Goal: Task Accomplishment & Management: Complete application form

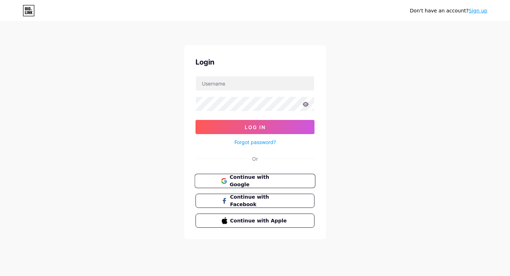
click at [265, 180] on span "Continue with Google" at bounding box center [259, 180] width 59 height 15
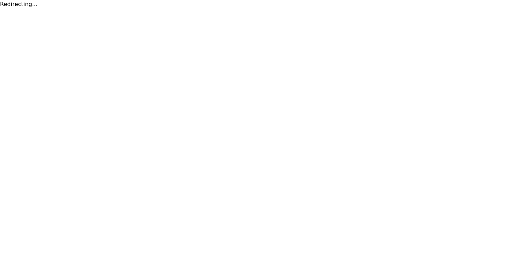
click at [19, 0] on div "Redirecting..." at bounding box center [255, 4] width 510 height 9
click at [21, 4] on div "Redirecting..." at bounding box center [255, 4] width 510 height 9
click at [21, 4] on html "Redirecting..." at bounding box center [255, 4] width 510 height 9
click at [21, 0] on html at bounding box center [255, 0] width 510 height 0
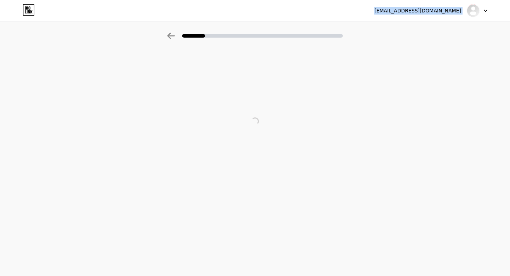
click at [21, 4] on div "[EMAIL_ADDRESS][DOMAIN_NAME] Logout" at bounding box center [255, 10] width 510 height 13
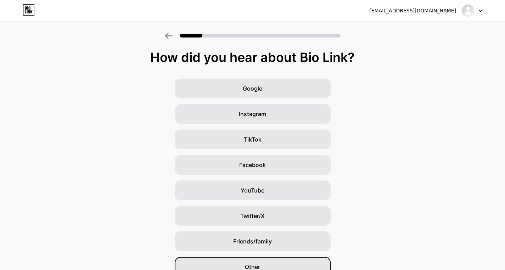
click at [267, 261] on div "Other" at bounding box center [253, 267] width 156 height 20
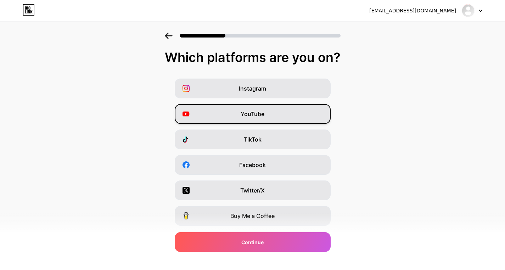
click at [273, 111] on div "YouTube" at bounding box center [253, 114] width 156 height 20
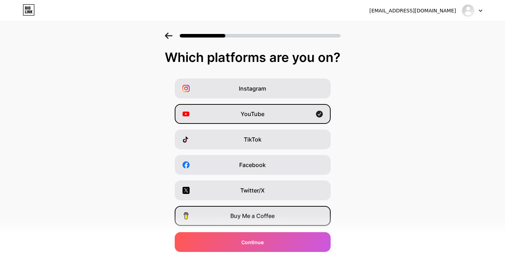
click at [279, 225] on div "Buy Me a Coffee" at bounding box center [253, 216] width 156 height 20
click at [267, 217] on span "Buy Me a Coffee" at bounding box center [252, 216] width 44 height 9
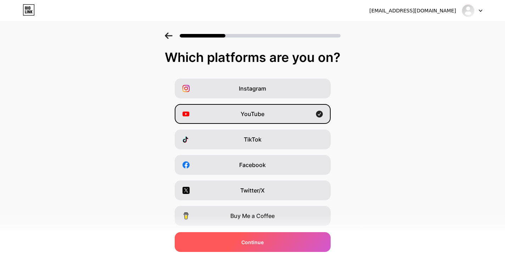
click at [277, 244] on div "Continue" at bounding box center [253, 243] width 156 height 20
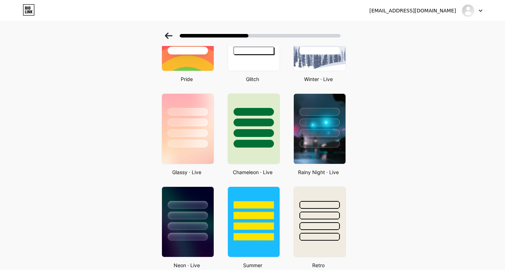
scroll to position [174, 0]
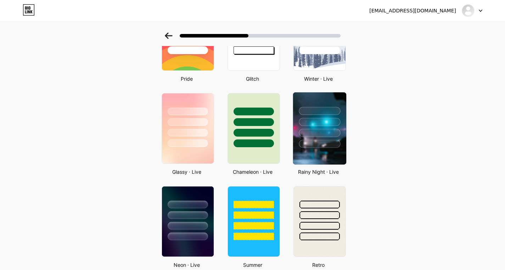
click at [337, 116] on div at bounding box center [319, 121] width 53 height 56
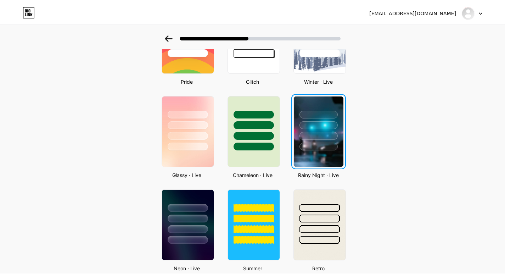
scroll to position [0, 0]
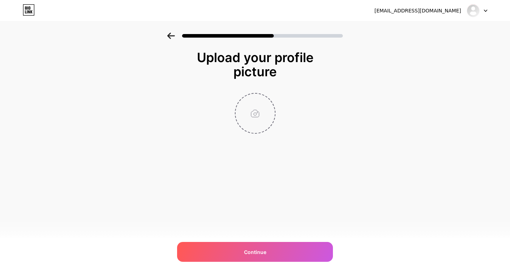
click at [259, 116] on input "file" at bounding box center [255, 113] width 39 height 39
type input "C:\fakepath\images.jpeg"
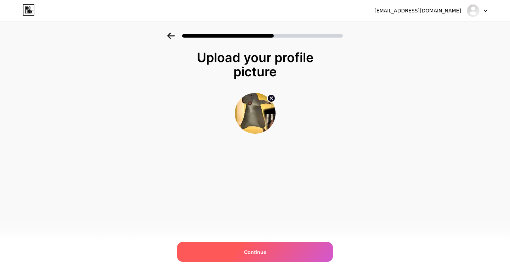
click at [237, 249] on div "Continue" at bounding box center [255, 252] width 156 height 20
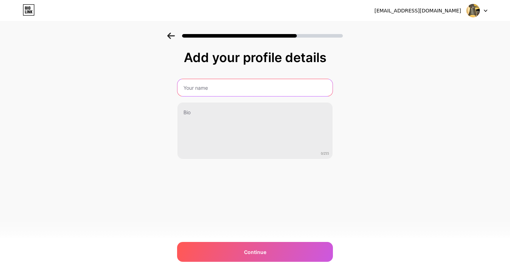
click at [260, 88] on input "text" at bounding box center [255, 87] width 155 height 17
type input "Muneeeb"
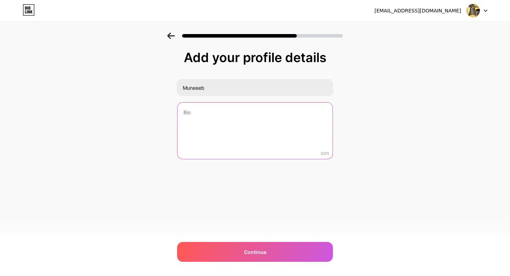
click at [222, 128] on textarea at bounding box center [255, 130] width 155 height 57
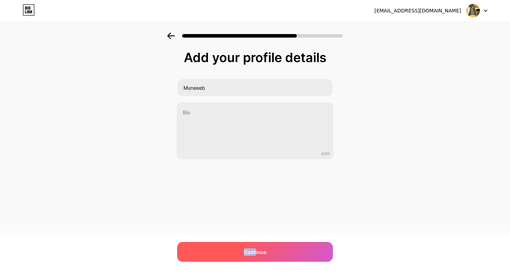
click at [255, 248] on span "Continue" at bounding box center [255, 251] width 22 height 7
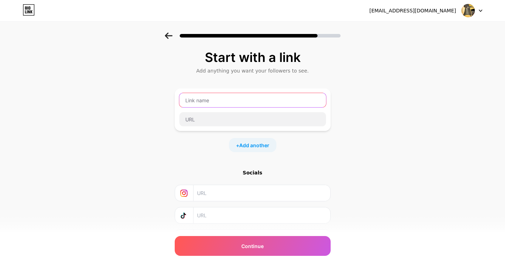
click at [265, 94] on input "text" at bounding box center [252, 100] width 147 height 14
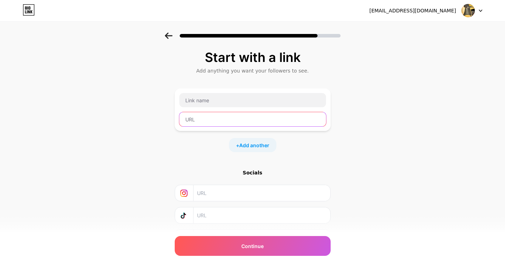
click at [262, 123] on input "text" at bounding box center [252, 119] width 147 height 14
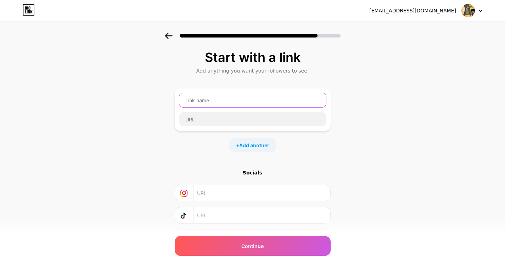
click at [252, 107] on input "text" at bounding box center [252, 100] width 147 height 14
type input "c"
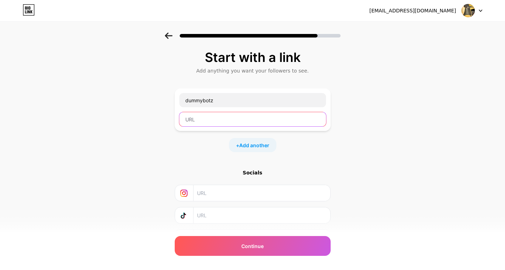
click at [237, 116] on input "text" at bounding box center [252, 119] width 147 height 14
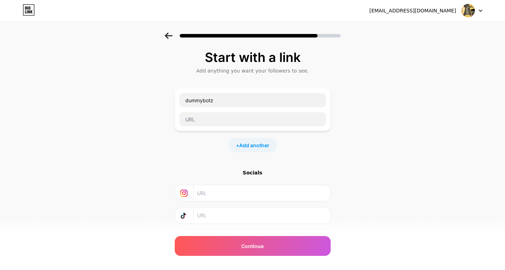
click at [281, 259] on div "Start with a link Add anything you want your followers to see. dummybotz + Add …" at bounding box center [253, 165] width 156 height 231
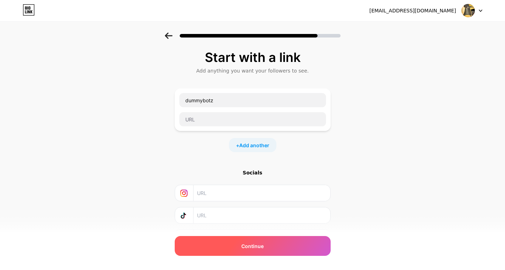
click at [280, 256] on div "Continue" at bounding box center [253, 246] width 156 height 20
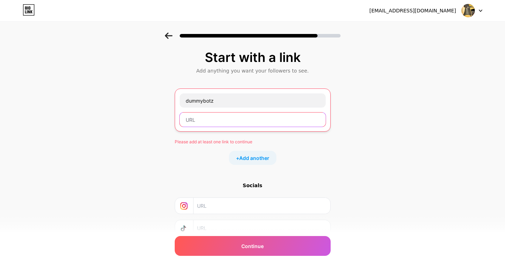
click at [267, 120] on input "text" at bounding box center [253, 120] width 146 height 14
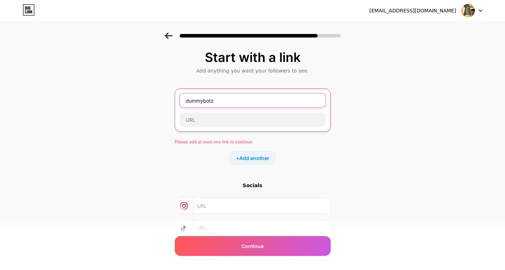
click at [280, 103] on input "dummybotz" at bounding box center [253, 101] width 146 height 14
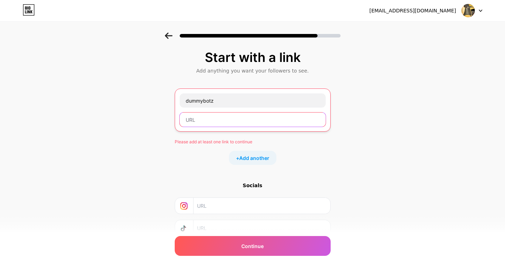
click at [267, 125] on input "text" at bounding box center [253, 120] width 146 height 14
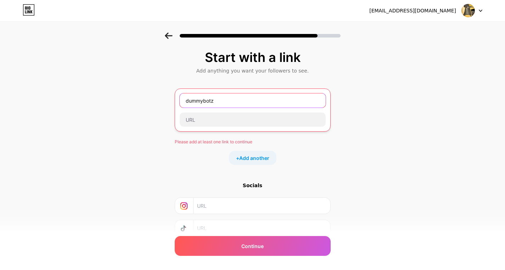
click at [239, 103] on input "dummybotz" at bounding box center [253, 101] width 146 height 14
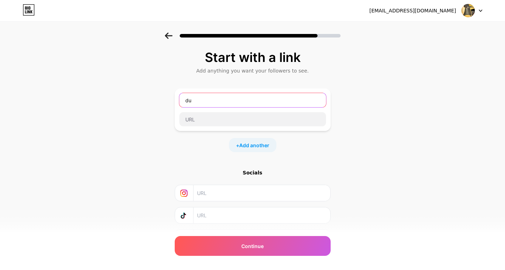
type input "d"
click at [389, 167] on div "Start with a link Add anything you want your followers to see. + Add another So…" at bounding box center [252, 157] width 505 height 249
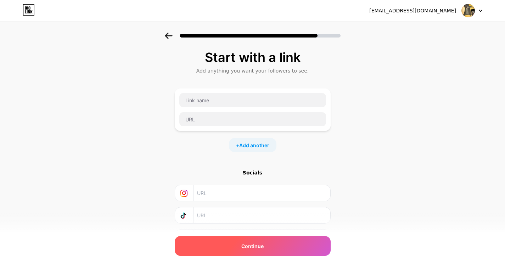
click at [255, 247] on span "Continue" at bounding box center [252, 246] width 22 height 7
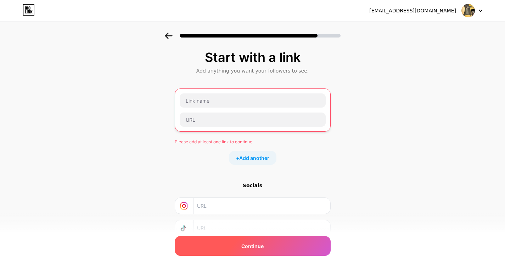
click at [254, 247] on span "Continue" at bounding box center [252, 246] width 22 height 7
click at [253, 247] on span "Continue" at bounding box center [252, 246] width 22 height 7
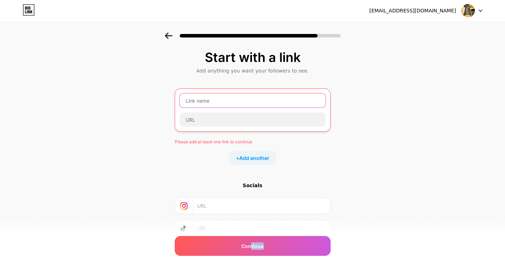
click at [225, 101] on input "text" at bounding box center [253, 101] width 146 height 14
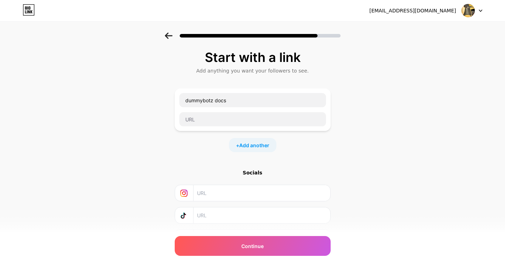
click at [347, 114] on div "Start with a link Add anything you want your followers to see. dummybotz docs +…" at bounding box center [252, 157] width 505 height 249
click at [259, 102] on input "dummybotz docs" at bounding box center [252, 100] width 147 height 14
type input "d"
type input "dummybotz"
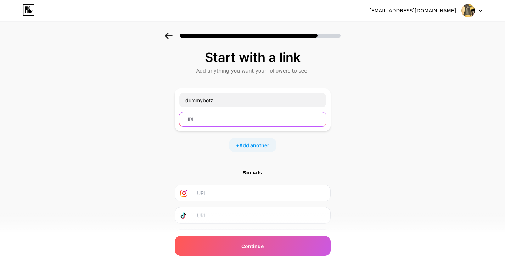
click at [238, 118] on input "text" at bounding box center [252, 119] width 147 height 14
paste input "[URL][DOMAIN_NAME]"
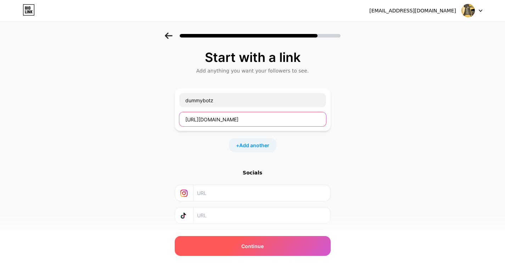
type input "[URL][DOMAIN_NAME]"
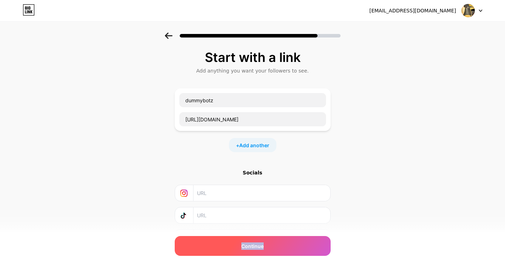
click at [289, 246] on div "Continue" at bounding box center [253, 246] width 156 height 20
click at [288, 246] on div "Continue" at bounding box center [253, 246] width 156 height 20
click at [288, 245] on div "Continue" at bounding box center [253, 246] width 156 height 20
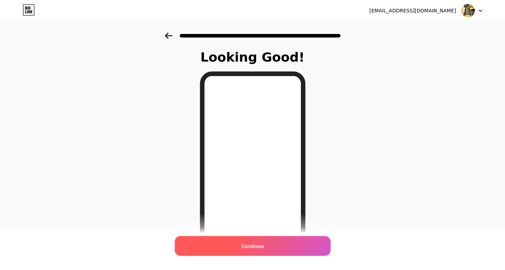
click at [274, 249] on div "Continue" at bounding box center [253, 246] width 156 height 20
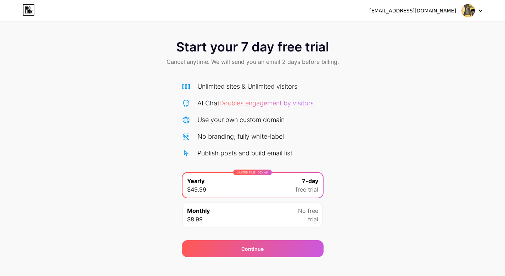
click at [288, 240] on div "Continue" at bounding box center [253, 244] width 142 height 26
click at [280, 183] on div "LIMITED TIME : 50% off Yearly $49.99 7-day free trial" at bounding box center [253, 185] width 140 height 25
click at [344, 263] on div "[EMAIL_ADDRESS][DOMAIN_NAME] Logout Link Copied Start your 7 day free trial Can…" at bounding box center [252, 142] width 505 height 285
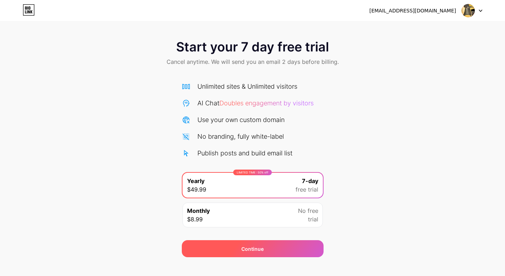
click at [235, 251] on div "Continue" at bounding box center [253, 248] width 142 height 17
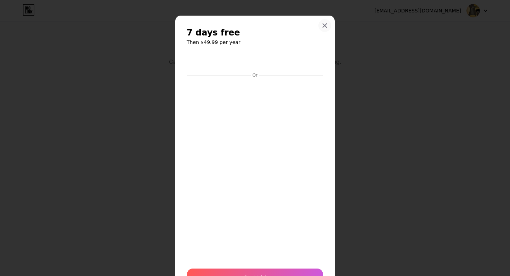
click at [322, 26] on icon at bounding box center [325, 26] width 6 height 6
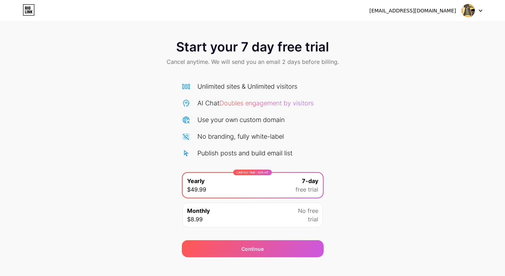
scroll to position [6, 0]
